Goal: Go to known website: Go to known website

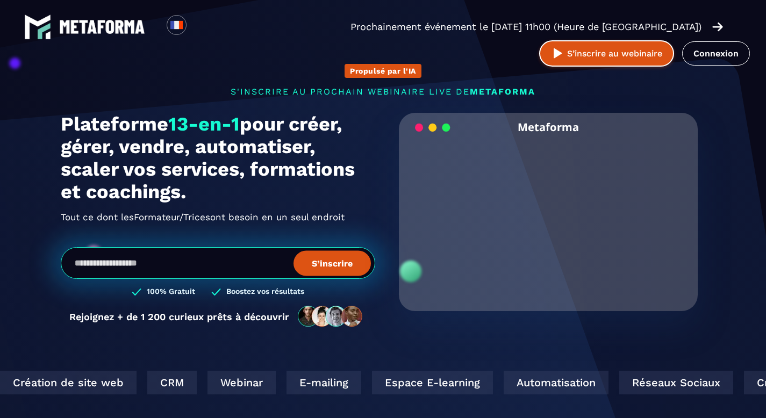
click at [674, 40] on button "S’inscrire au webinaire" at bounding box center [606, 53] width 135 height 26
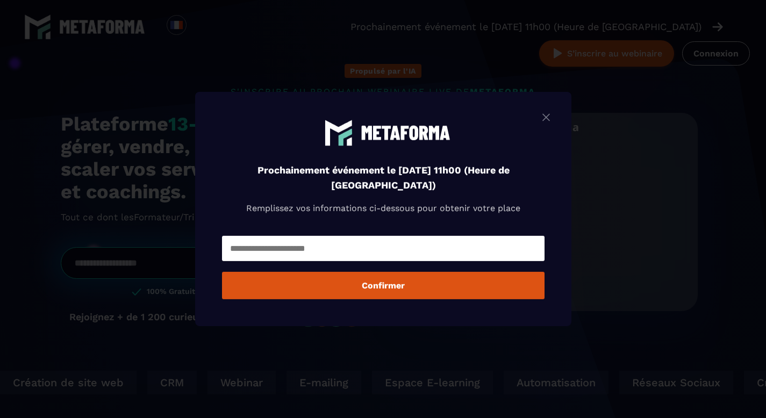
click at [546, 113] on img "Modal window" at bounding box center [546, 117] width 13 height 13
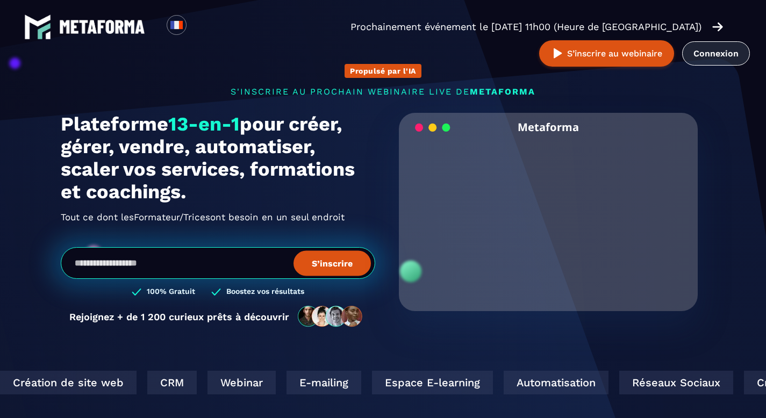
click at [682, 49] on link "Connexion" at bounding box center [716, 53] width 68 height 24
